Goal: Task Accomplishment & Management: Use online tool/utility

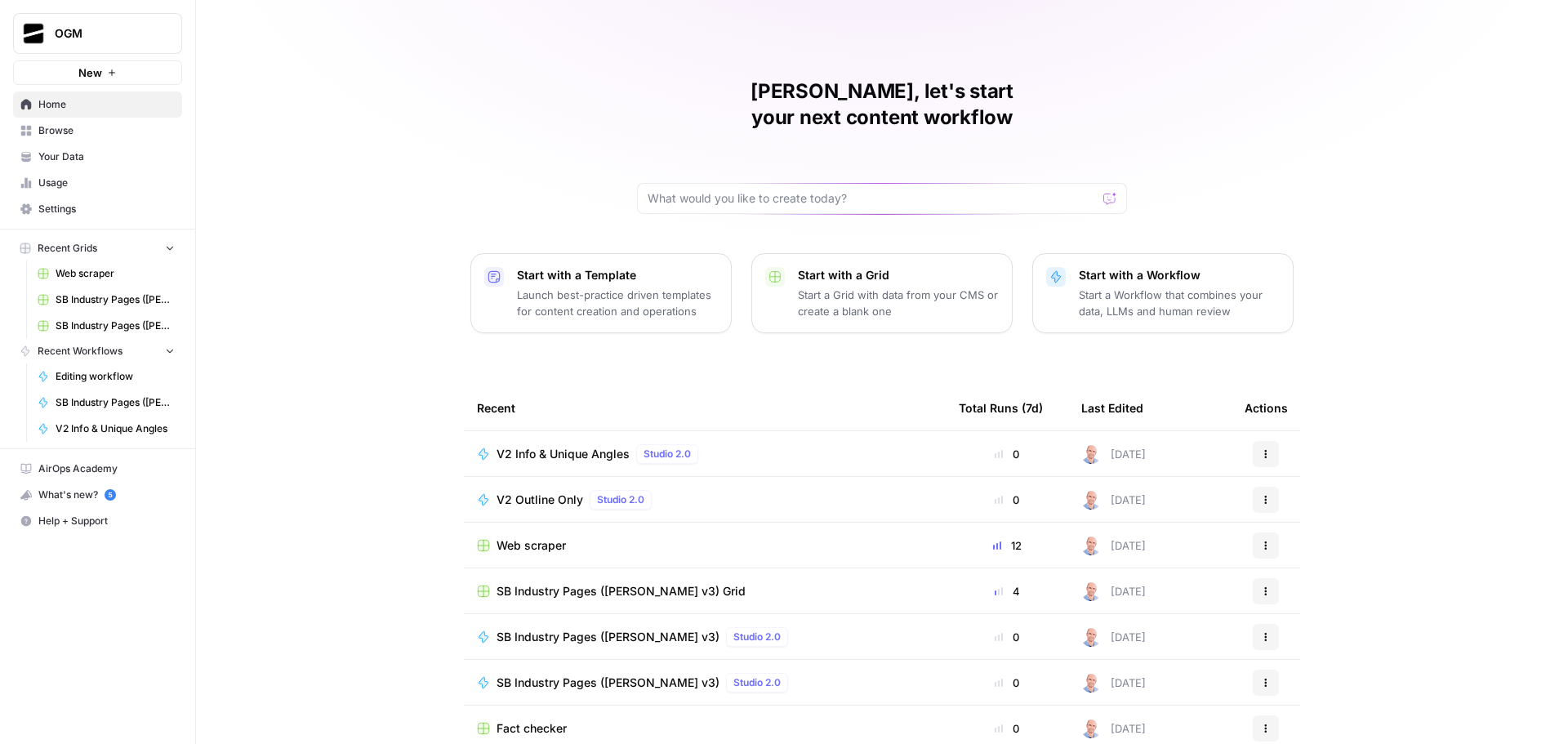
click at [116, 155] on span "Your Data" at bounding box center [106, 156] width 136 height 15
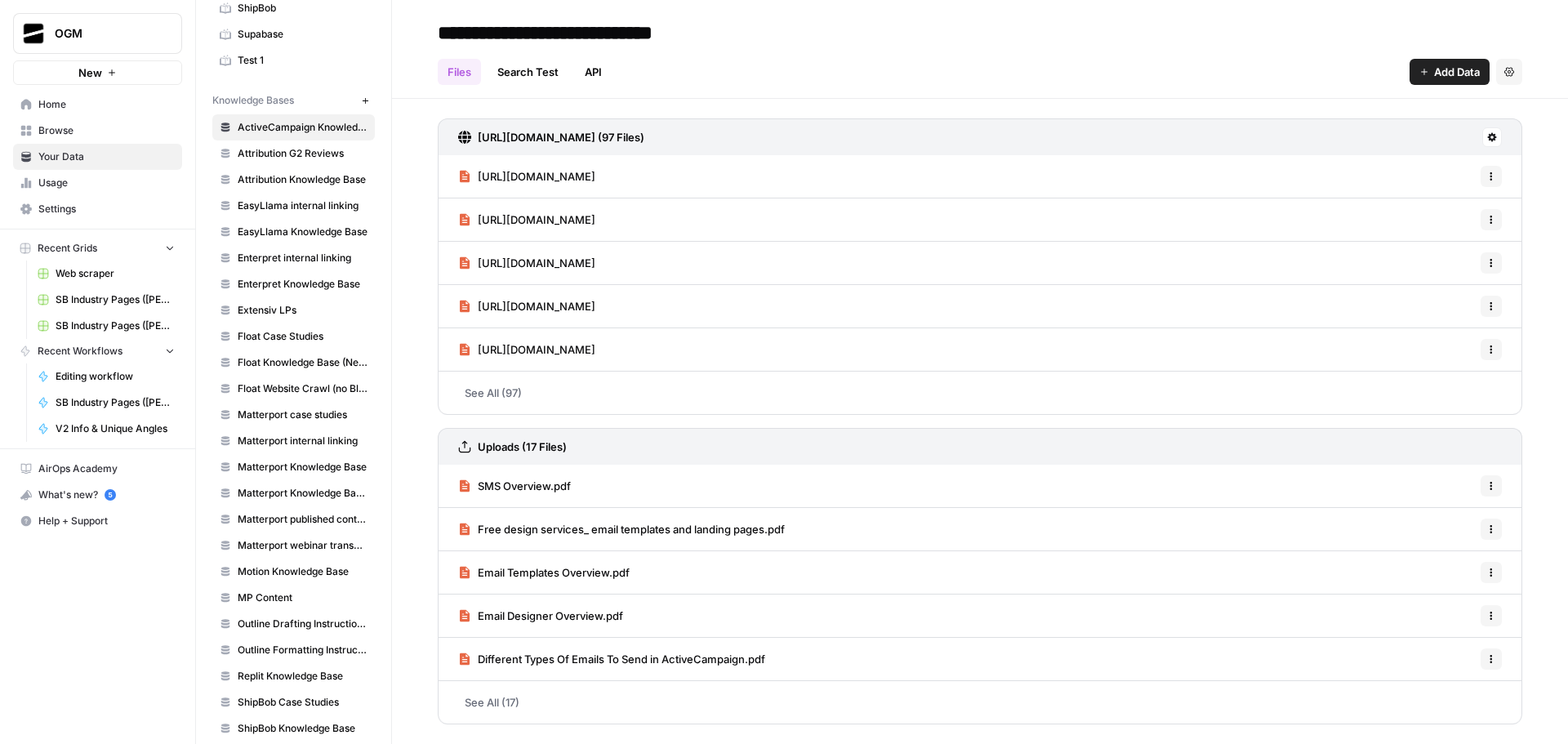
scroll to position [397, 0]
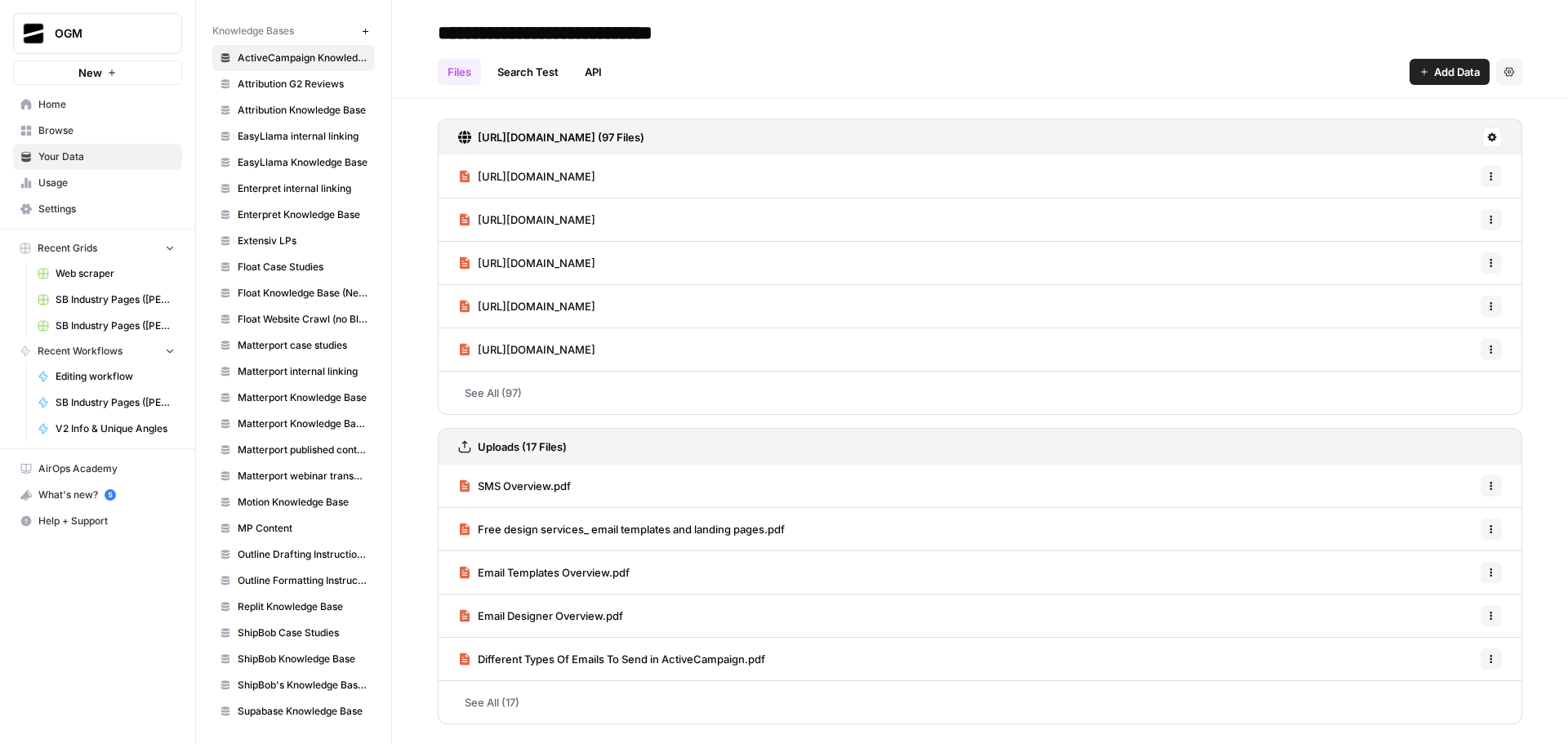
click at [76, 131] on span "Browse" at bounding box center [106, 131] width 136 height 15
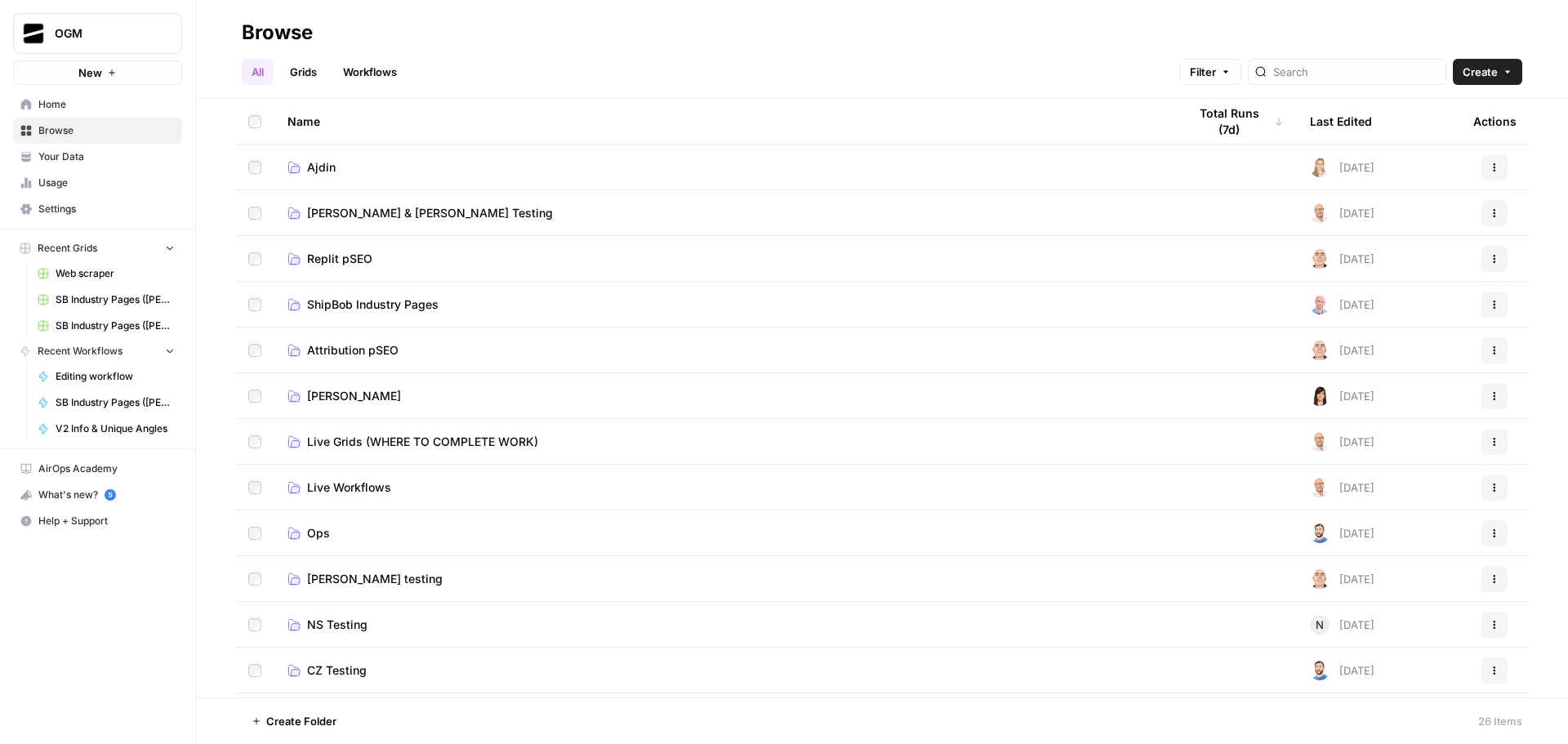
click at [335, 165] on span "Ajdin" at bounding box center [321, 167] width 28 height 16
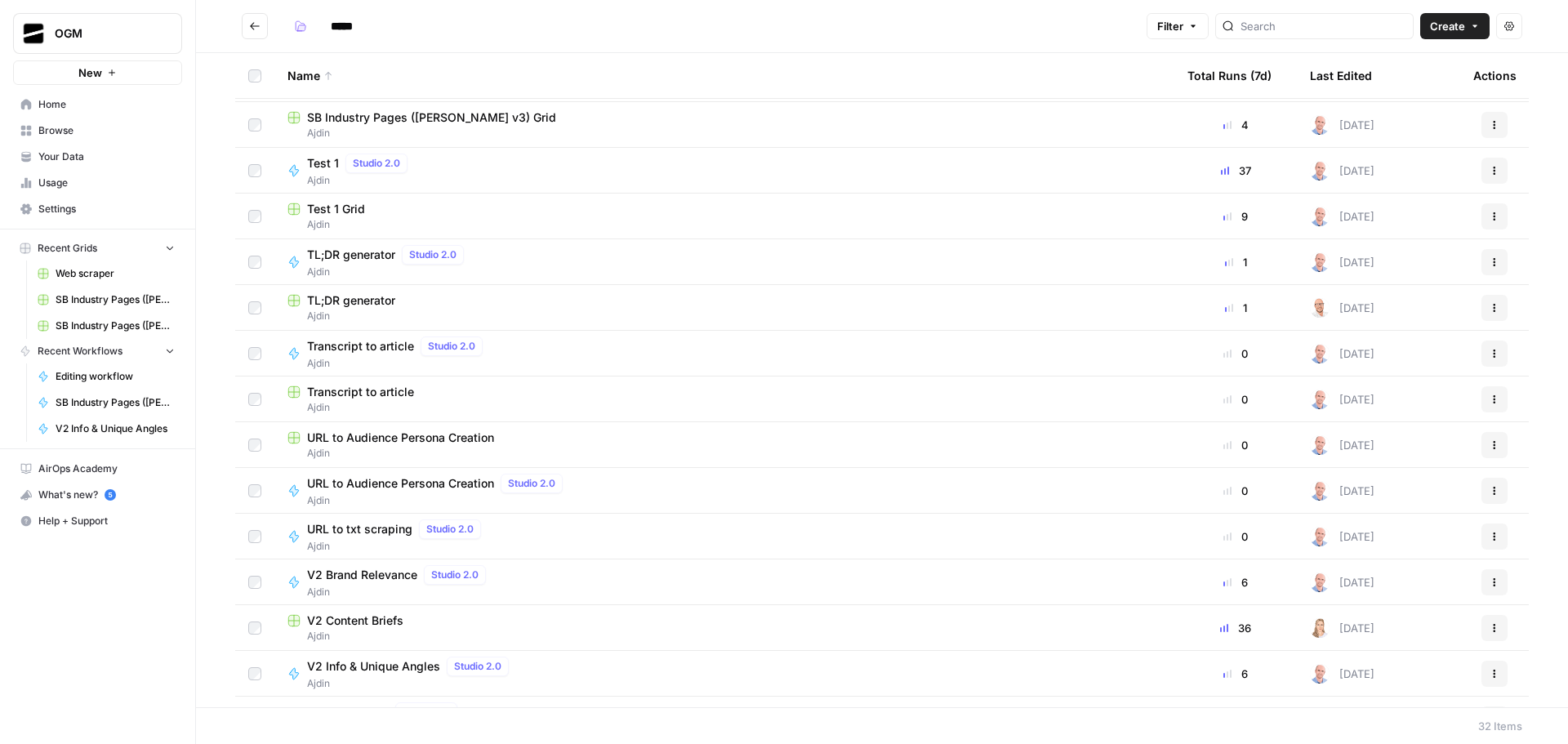
scroll to position [653, 0]
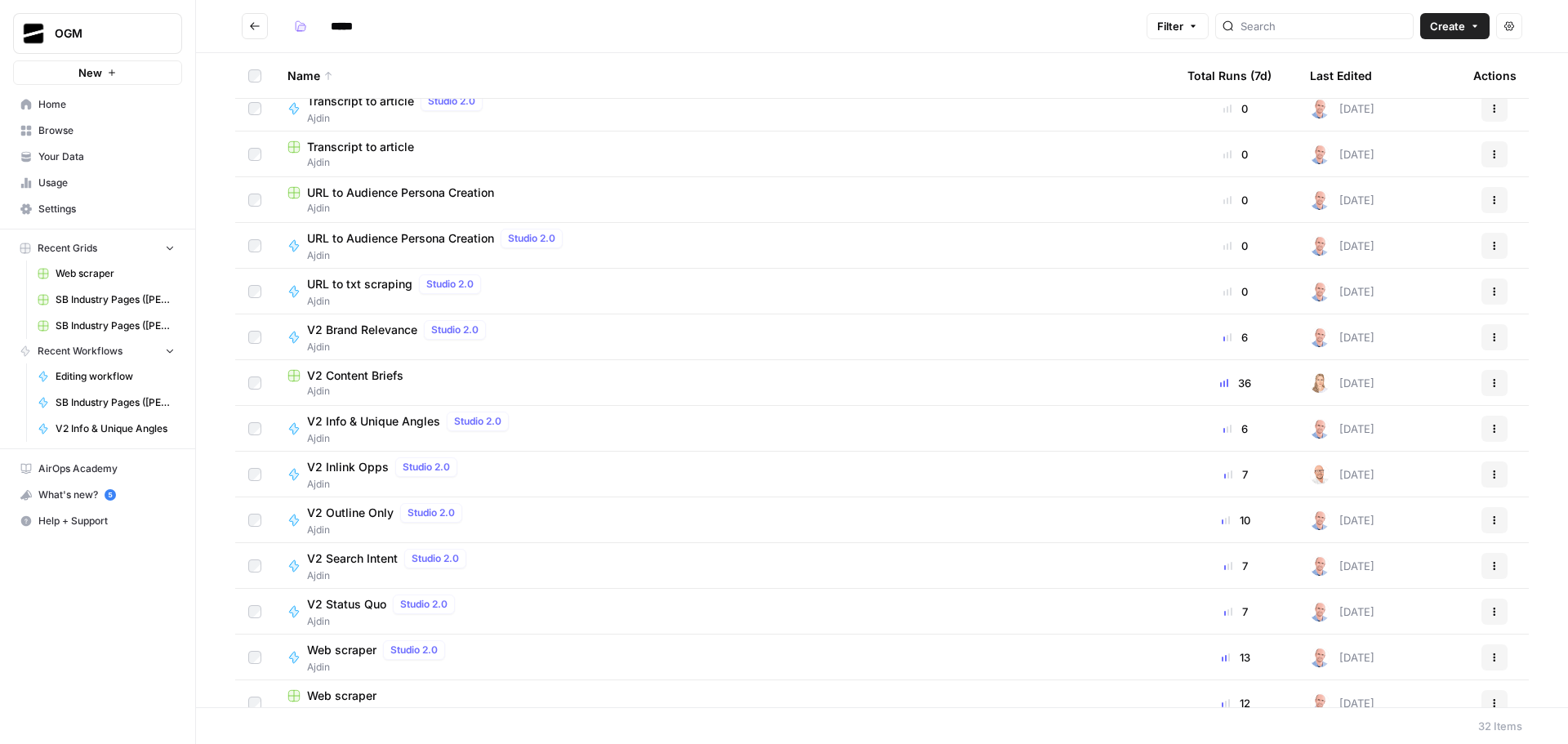
click at [361, 375] on span "V2 Content Briefs" at bounding box center [356, 376] width 96 height 16
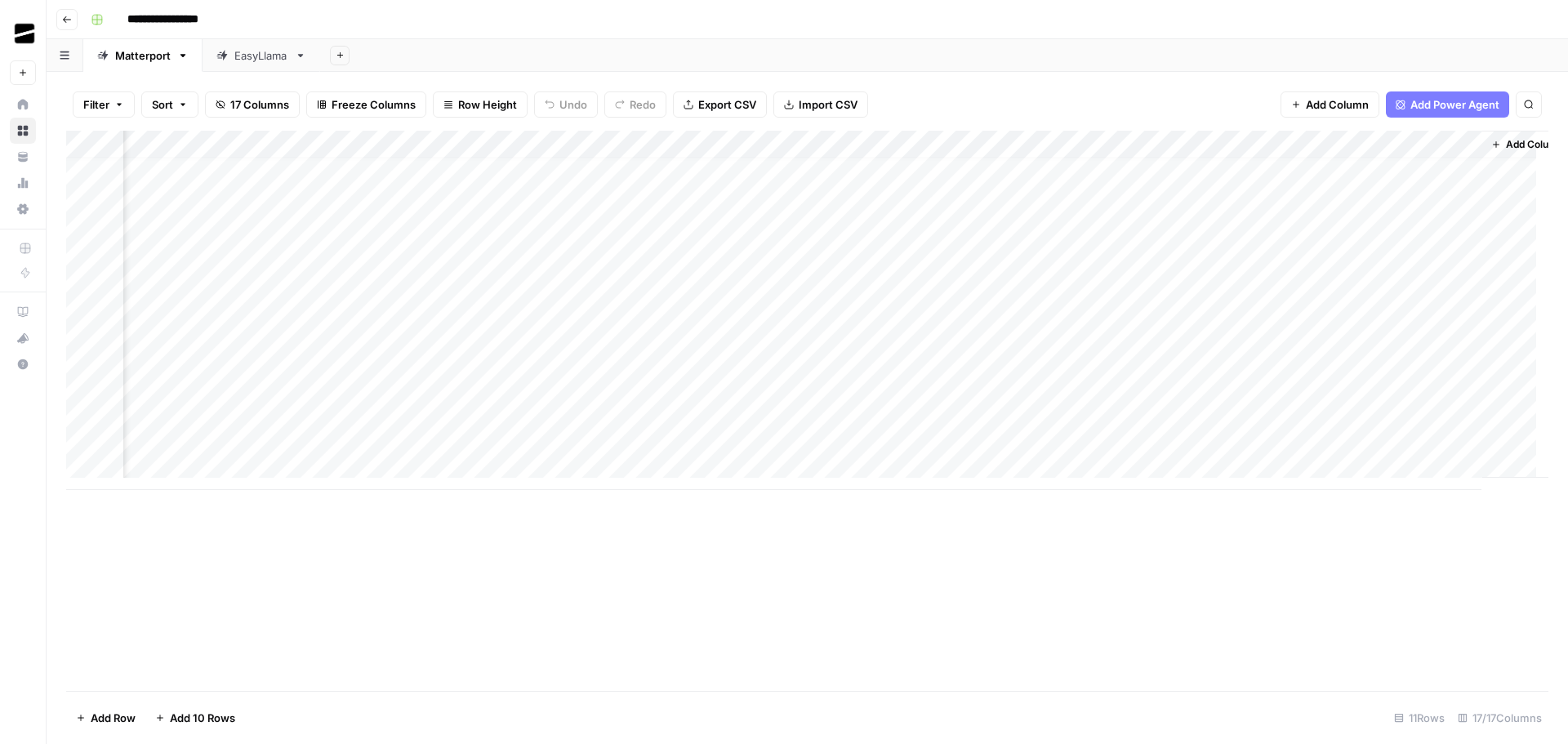
scroll to position [12, 1458]
click at [549, 435] on div "Add Column" at bounding box center [808, 310] width 1483 height 359
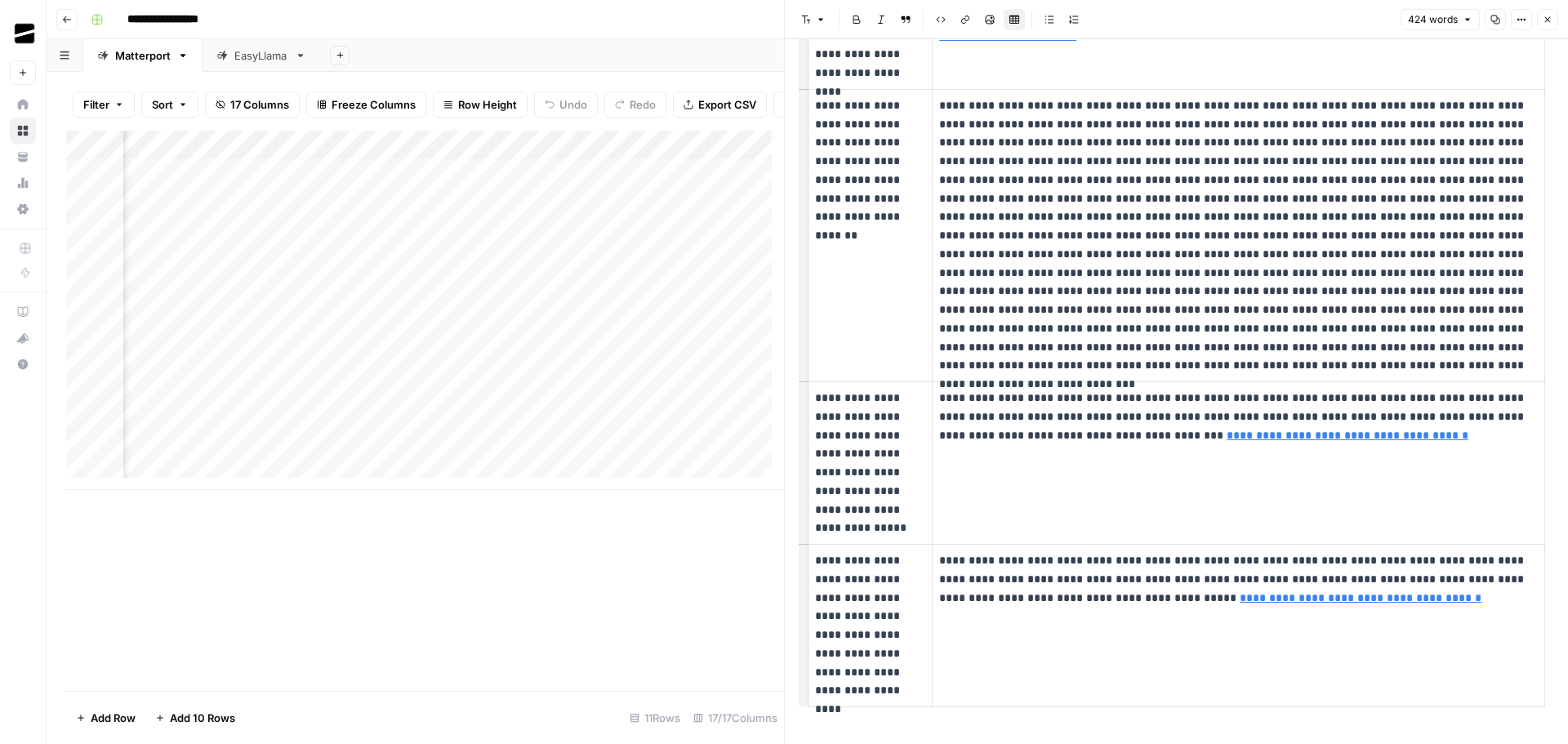
scroll to position [388, 0]
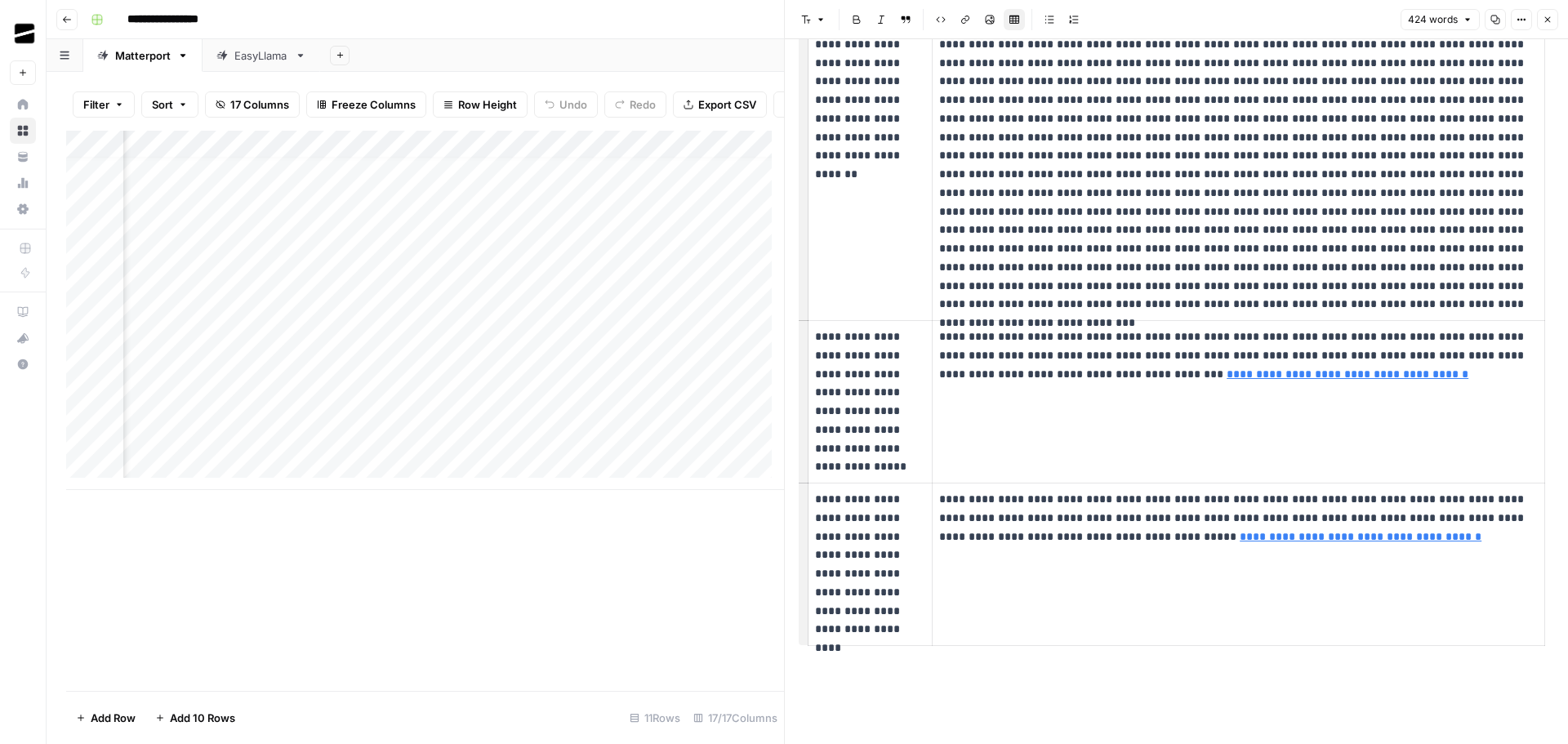
click at [1543, 17] on icon "button" at bounding box center [1547, 19] width 10 height 10
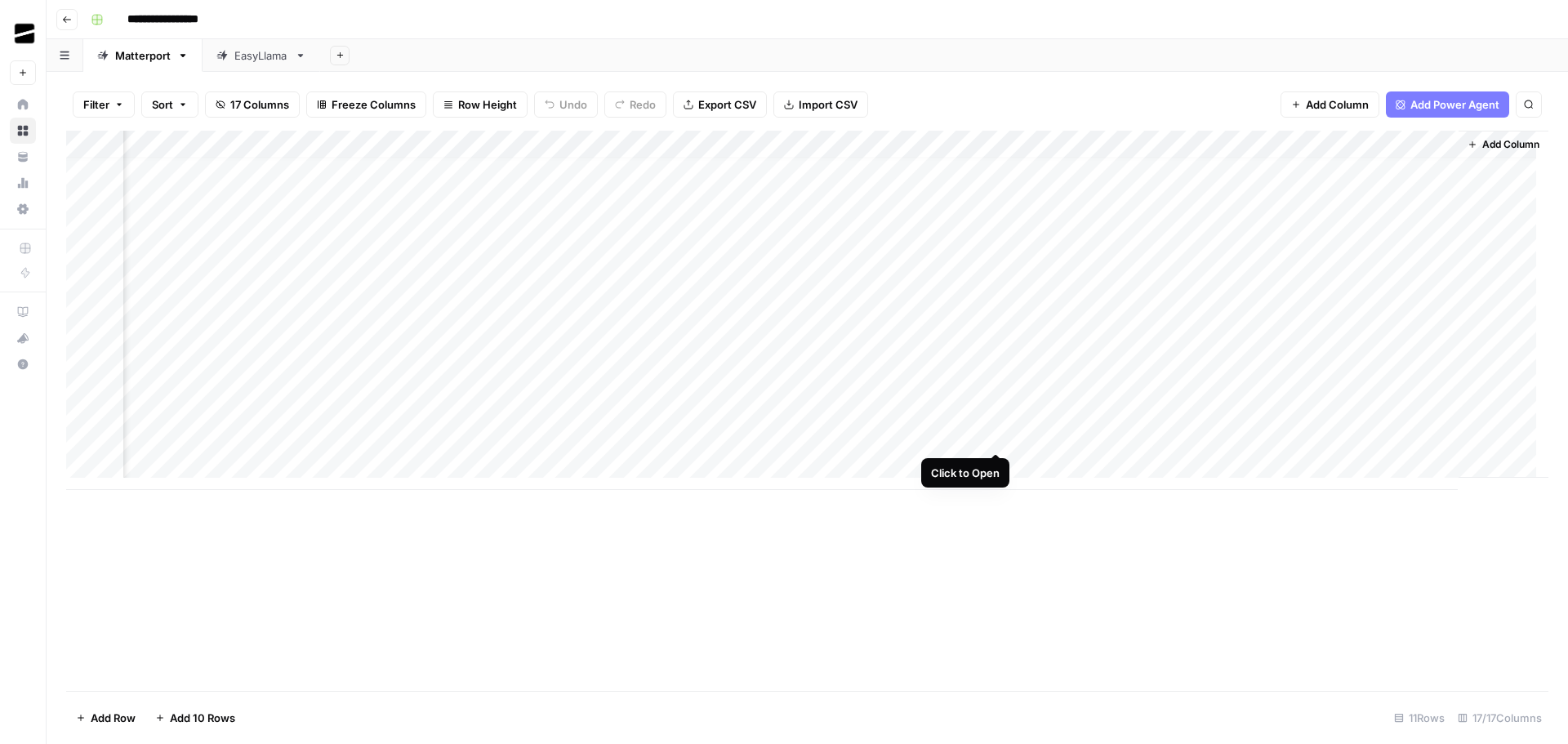
click at [999, 436] on div "Add Column" at bounding box center [808, 310] width 1483 height 359
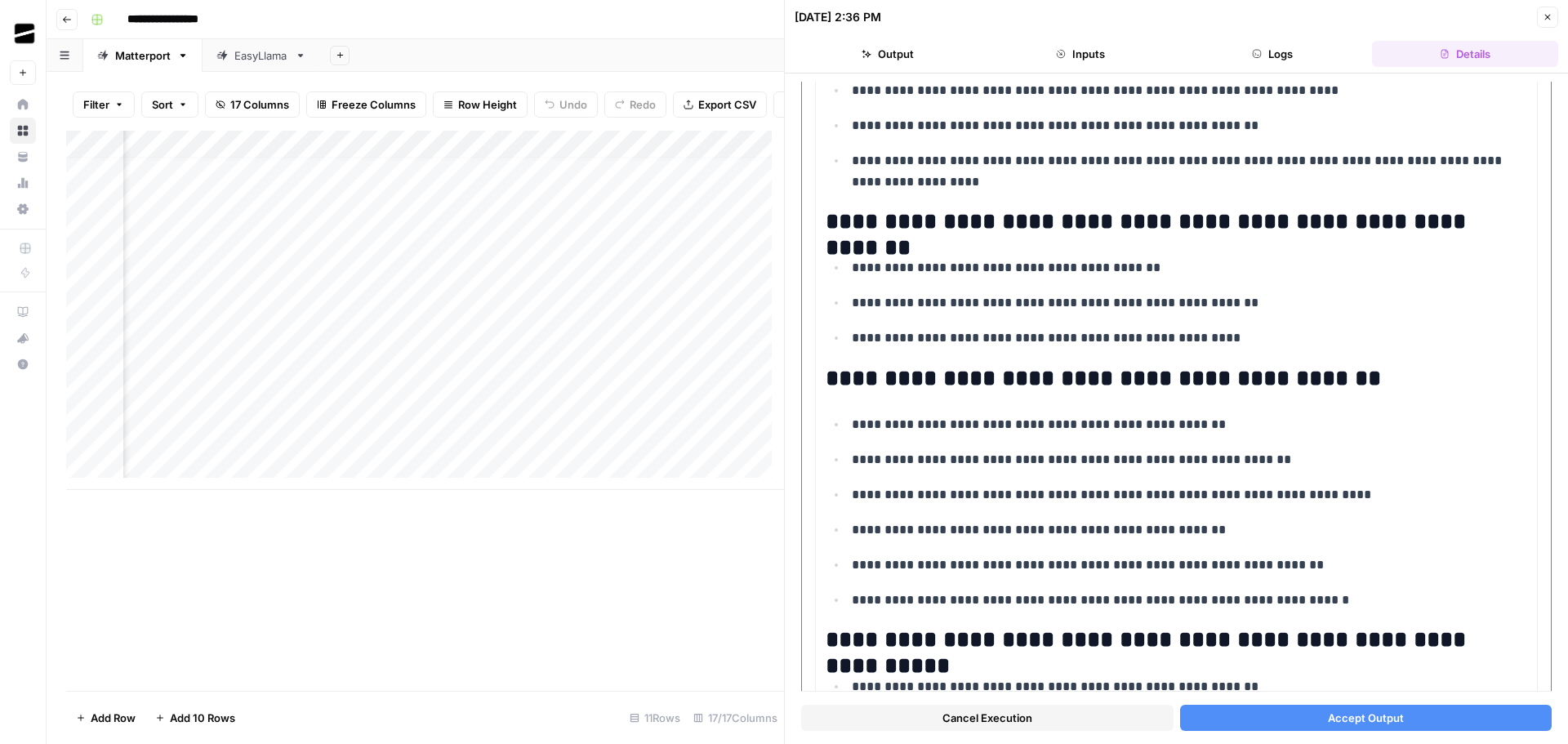
scroll to position [2206, 0]
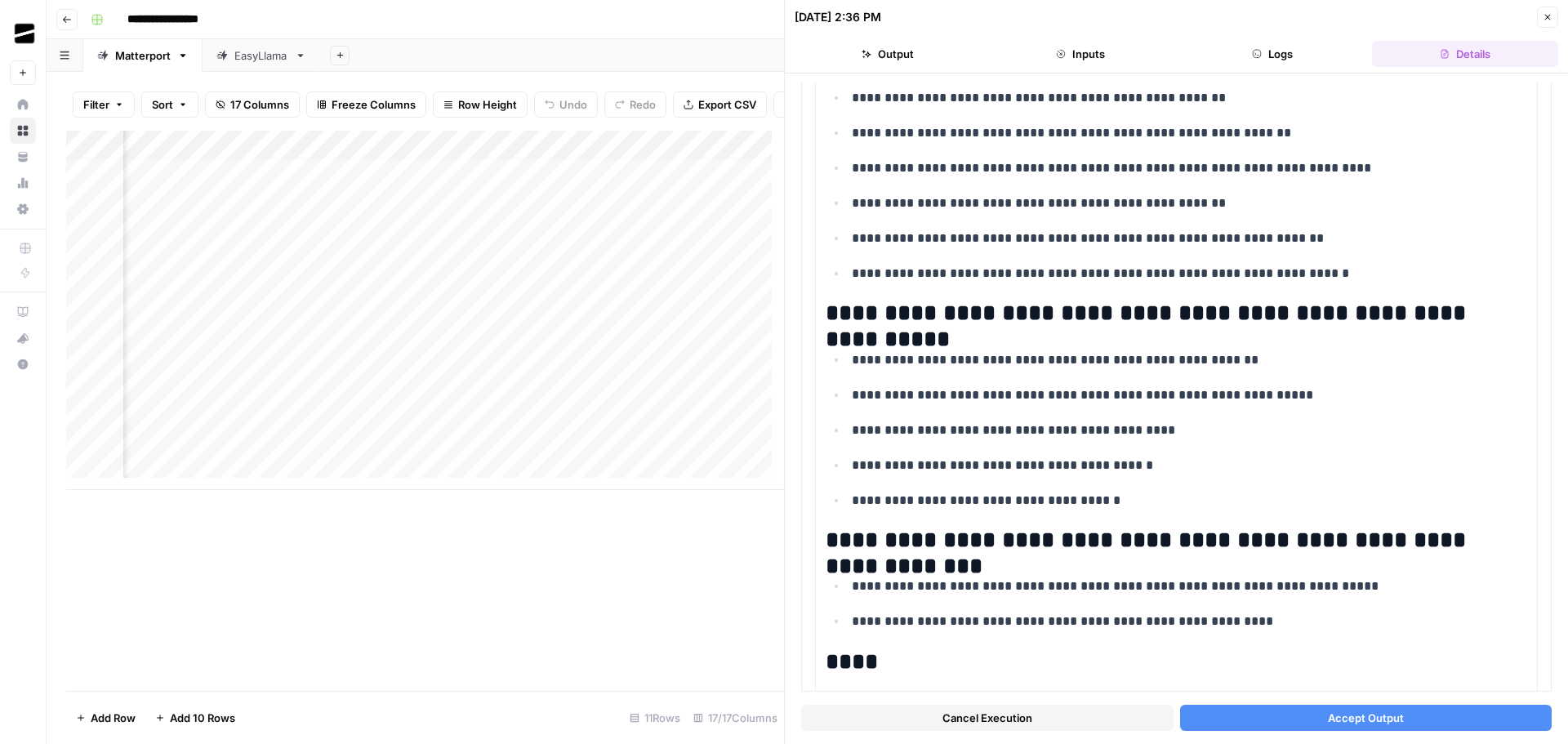
click at [1543, 12] on icon "button" at bounding box center [1547, 16] width 10 height 10
